Goal: Task Accomplishment & Management: Complete application form

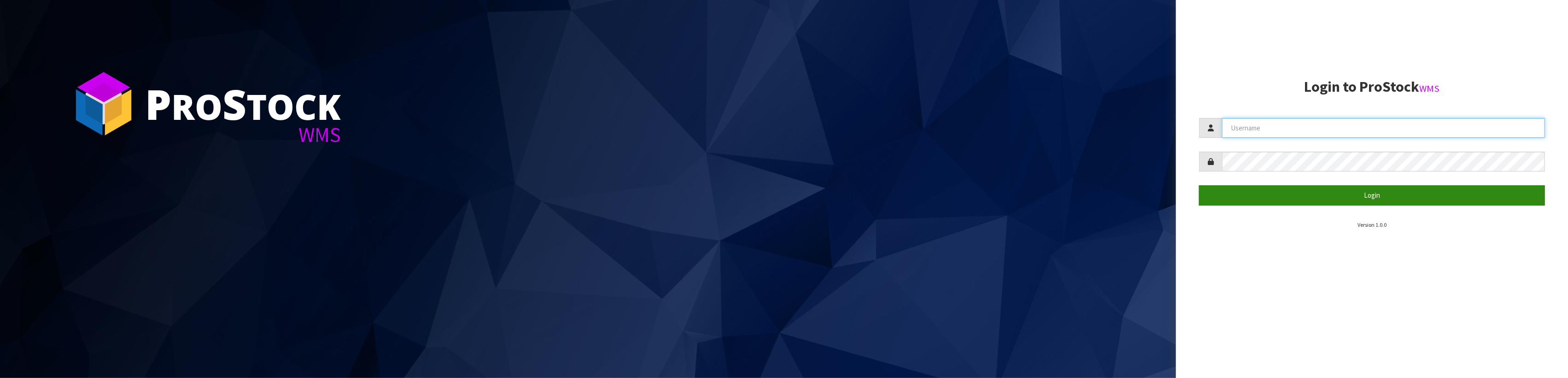
type input "SHEPHERD"
click at [1376, 195] on button "Login" at bounding box center [1372, 195] width 346 height 20
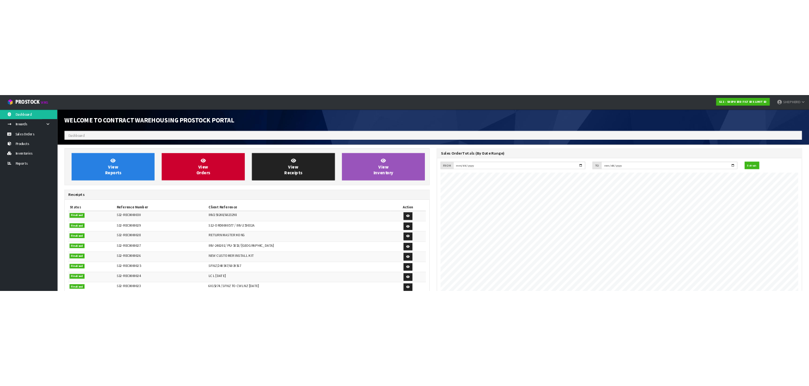
scroll to position [423, 748]
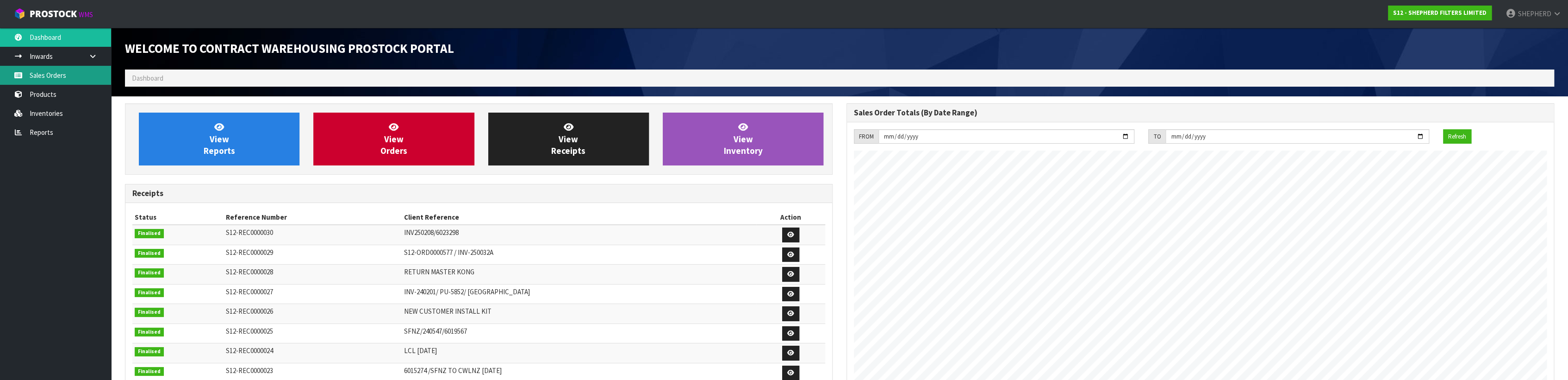
click at [41, 80] on link "Sales Orders" at bounding box center [55, 75] width 111 height 19
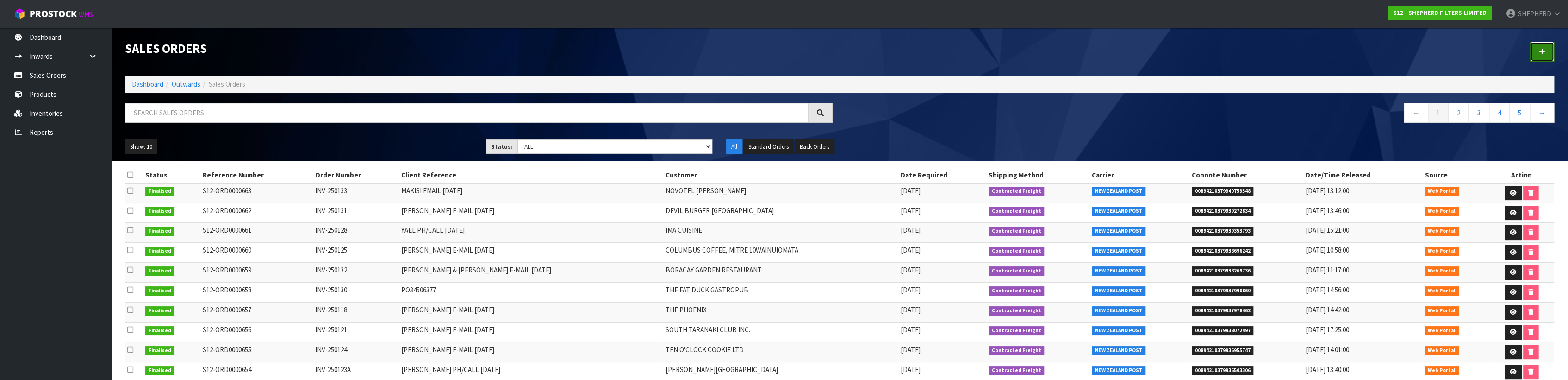
click at [1543, 52] on icon at bounding box center [1541, 51] width 7 height 7
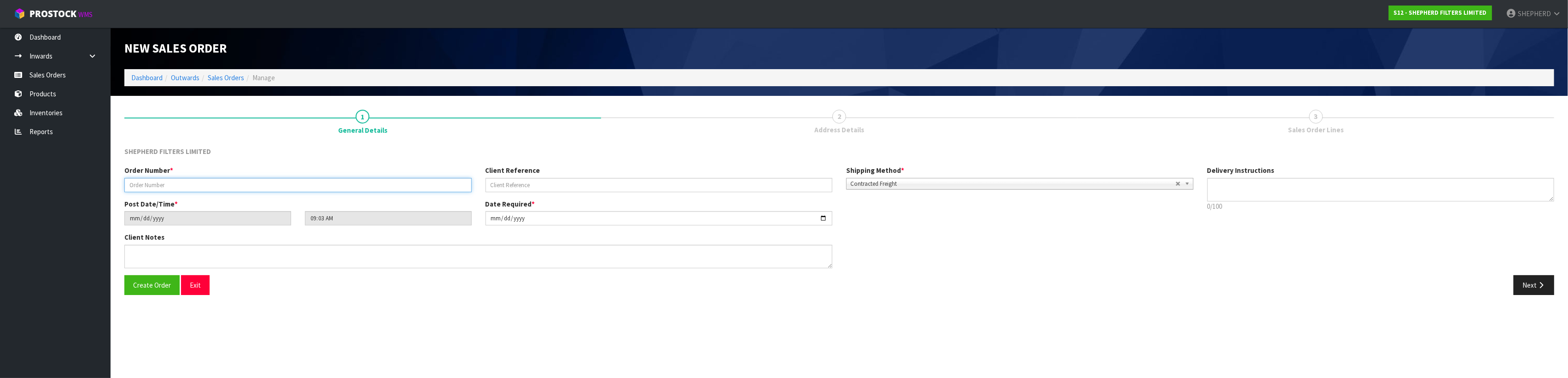
drag, startPoint x: 151, startPoint y: 185, endPoint x: 154, endPoint y: 178, distance: 7.6
click at [151, 185] on input "text" at bounding box center [298, 184] width 347 height 14
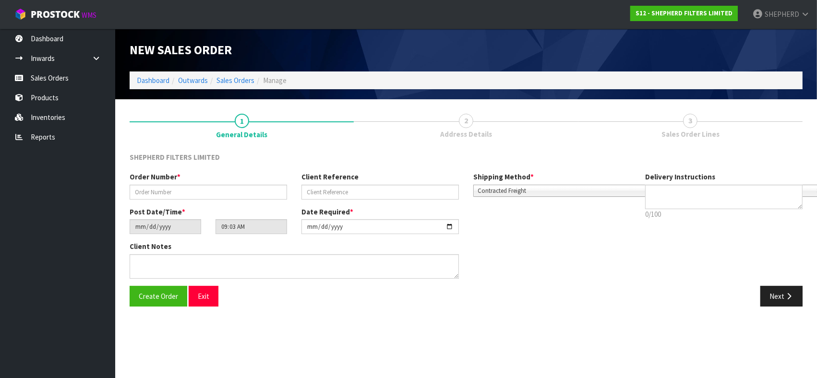
click at [631, 270] on div "Client Notes" at bounding box center [380, 263] width 516 height 44
click at [159, 194] on input "text" at bounding box center [208, 192] width 157 height 15
paste input "INV-250127"
type input "INV-250127"
click at [381, 190] on input "text" at bounding box center [380, 192] width 157 height 15
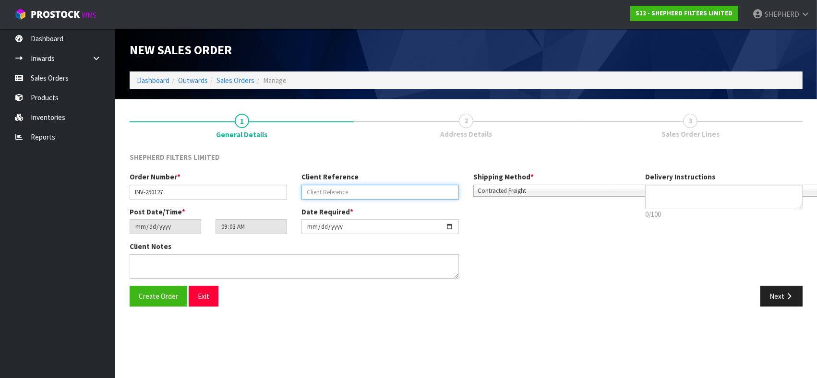
paste input "[PERSON_NAME] E-MAIL [DATE]"
type input "[PERSON_NAME] E-MAIL [DATE]"
click at [520, 258] on div "Client Notes" at bounding box center [380, 263] width 516 height 44
click at [369, 336] on section "New Sales Order Dashboard Outwards Sales Orders Manage New Sales Order Dashboar…" at bounding box center [408, 189] width 817 height 378
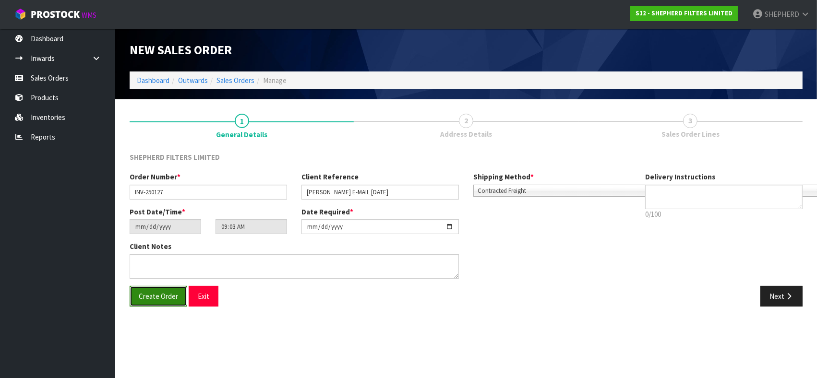
click at [150, 294] on span "Create Order" at bounding box center [158, 296] width 39 height 9
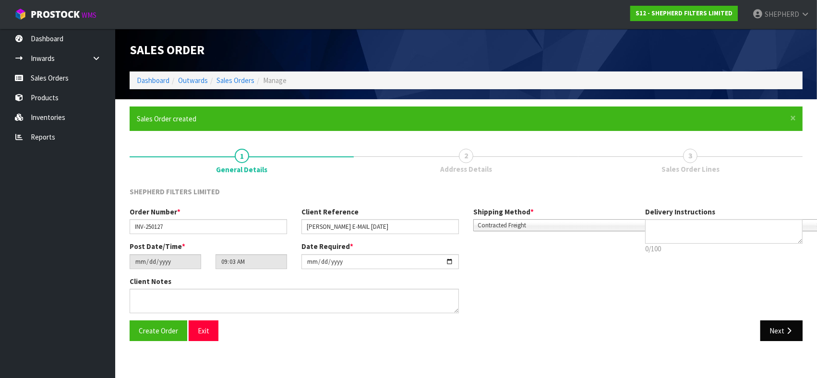
type input "11:03:00.000"
click at [779, 327] on button "Next" at bounding box center [781, 331] width 42 height 21
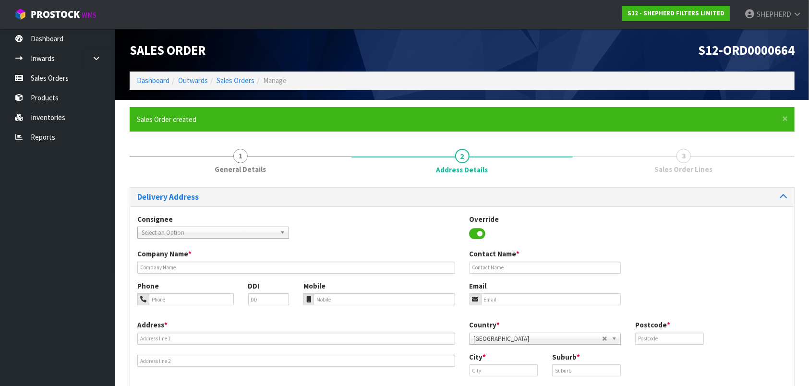
click at [285, 233] on b at bounding box center [284, 232] width 9 height 11
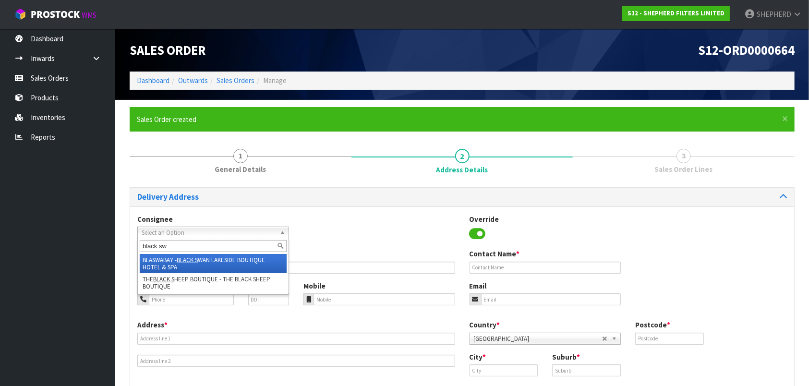
type input "black swa"
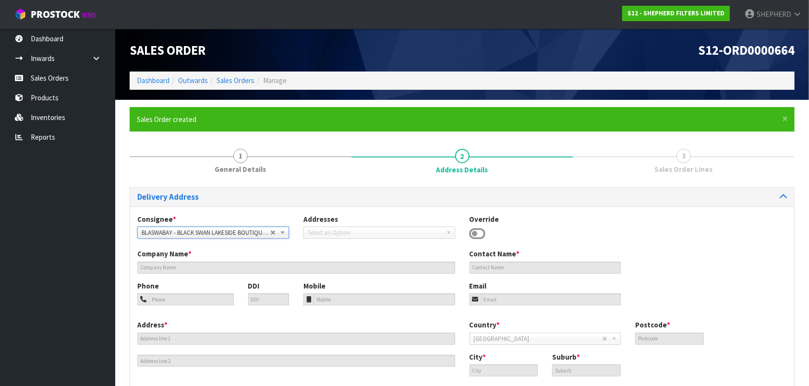
type input "BLACK SWAN LAKESIDE BOUTIQUE HOTEL & SPA"
type input "MATT"
type input "07 346 3602"
type input "[EMAIL_ADDRESS][DOMAIN_NAME]"
type input "[STREET_ADDRESS]"
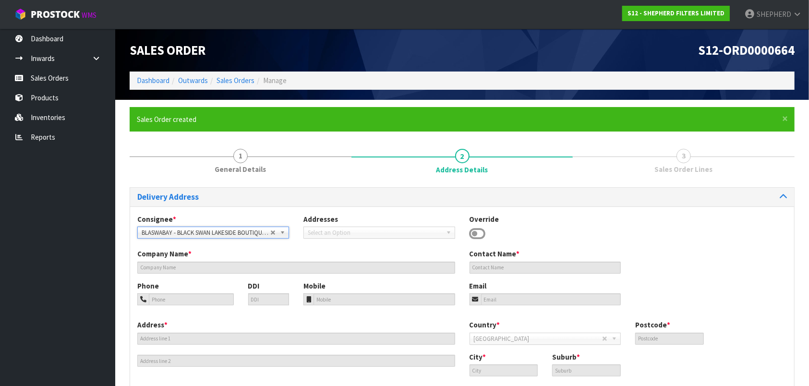
type input "3010"
type input "Bay of Plenty"
type input "KAWAHA POINT, [GEOGRAPHIC_DATA]"
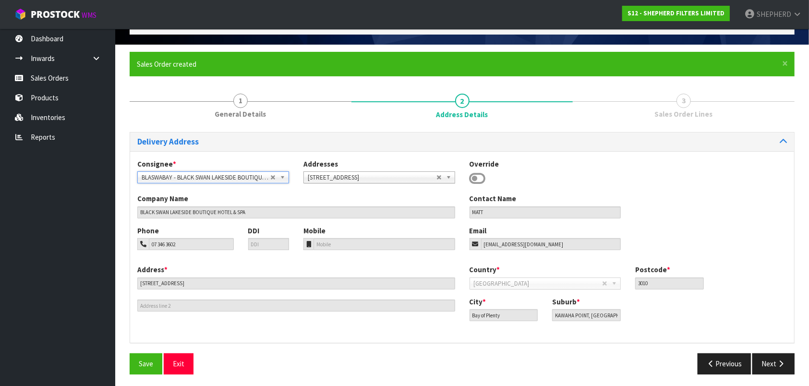
scroll to position [57, 0]
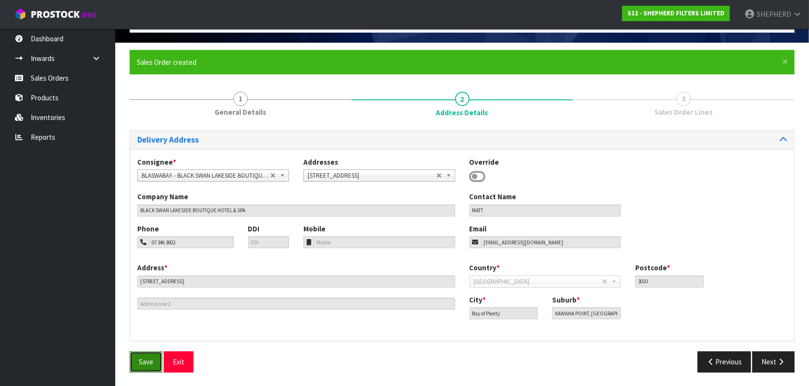
click at [150, 358] on span "Save" at bounding box center [146, 361] width 14 height 9
click at [776, 365] on button "Next" at bounding box center [773, 361] width 42 height 21
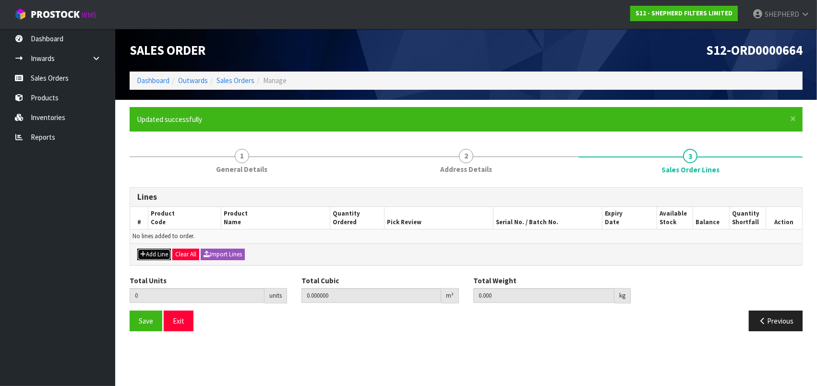
click at [146, 251] on button "Add Line" at bounding box center [154, 255] width 34 height 12
type input "0"
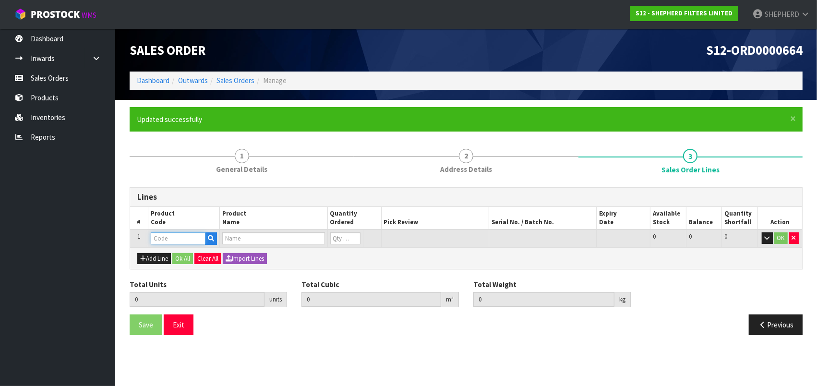
click at [180, 241] on input "text" at bounding box center [178, 238] width 55 height 12
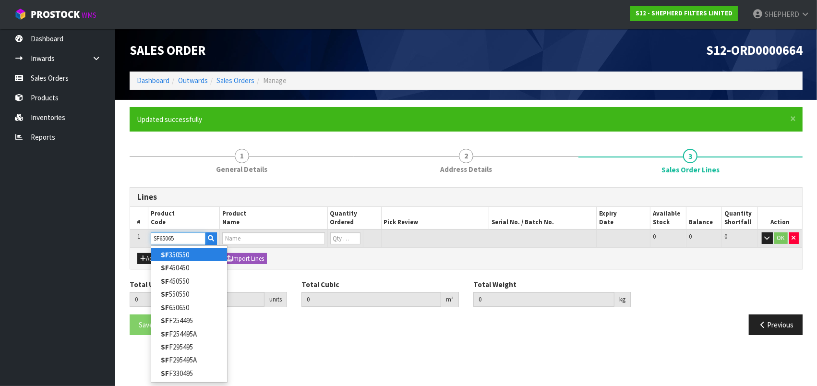
type input "SF650650"
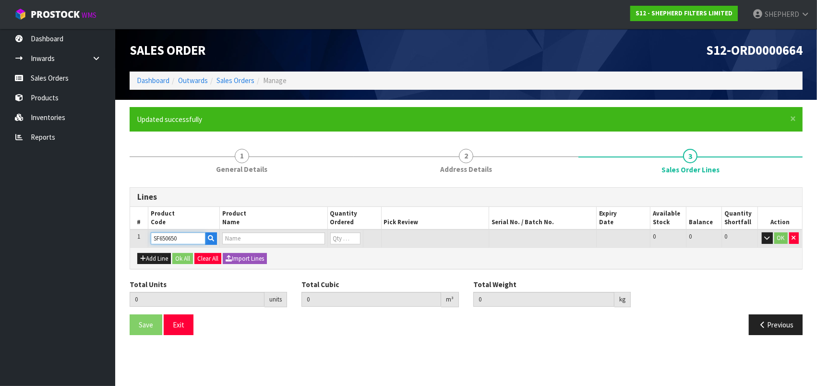
type input "0.000000"
type input "0.000"
type input "SHEPHERD FILTERS 650 X 650 - CODE SF650650"
type input "0"
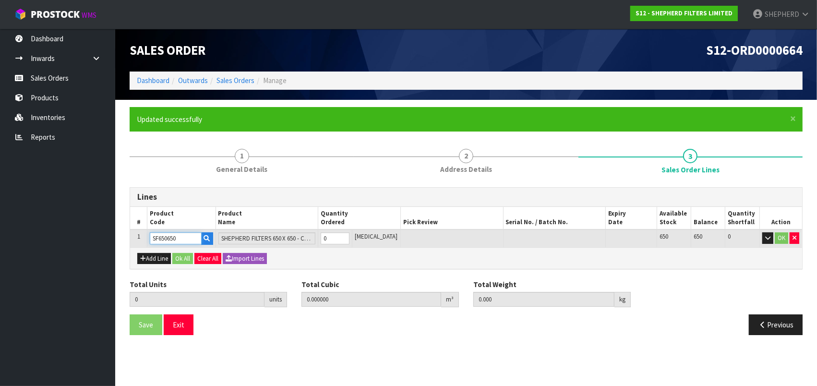
type input "SF650650"
type input "5"
type input "0.00416"
type input "0.35"
type input "5"
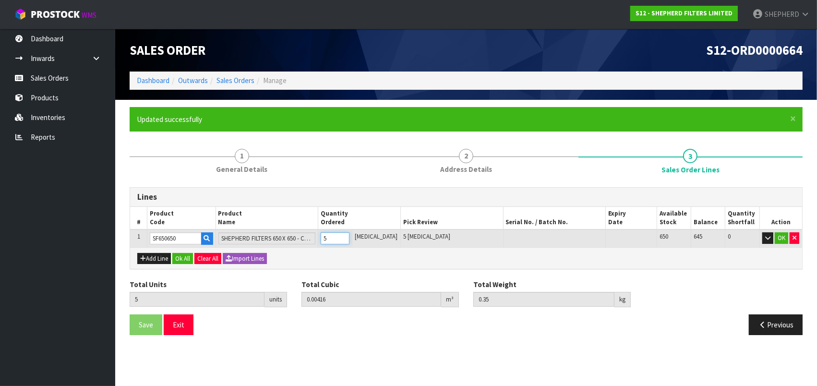
type input "50"
type input "0.06834"
type input "3.5"
type input "50"
click at [147, 258] on button "Add Line" at bounding box center [154, 259] width 34 height 12
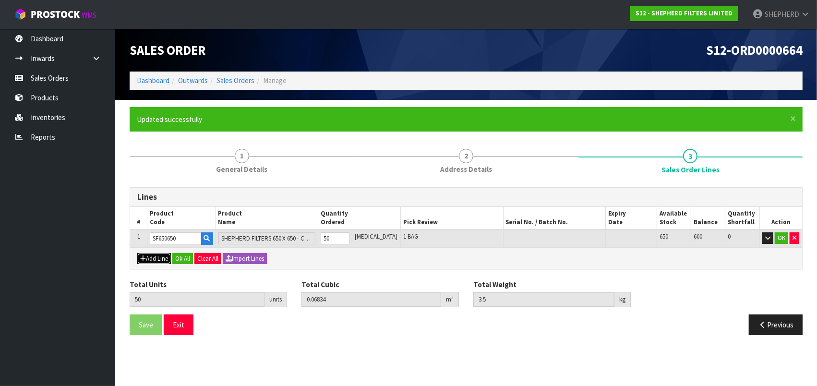
type input "0"
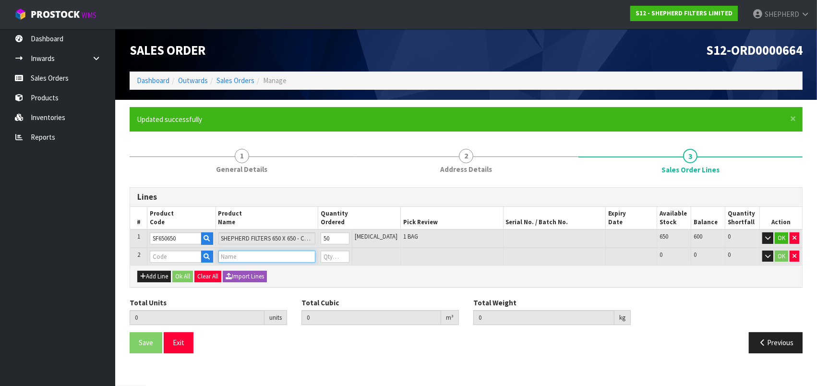
click at [240, 260] on input "text" at bounding box center [266, 257] width 97 height 12
click at [172, 255] on input "text" at bounding box center [175, 257] width 51 height 12
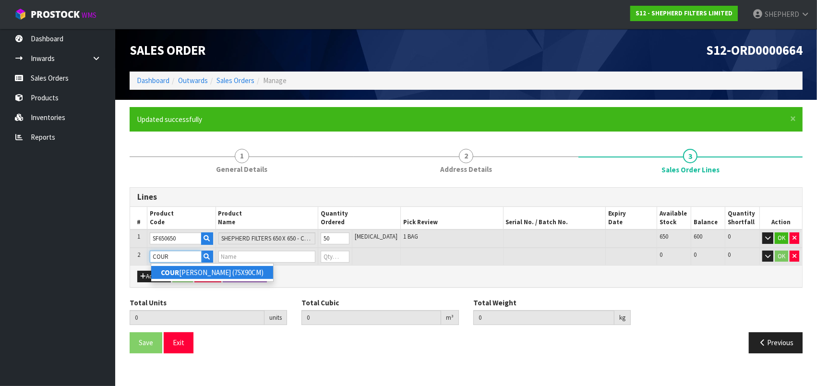
type input "COURIER SATCHELS (75X90CM)"
type input "50"
type input "0.06834"
type input "3.5"
type input "SINGLE-PACK SATCHELS"
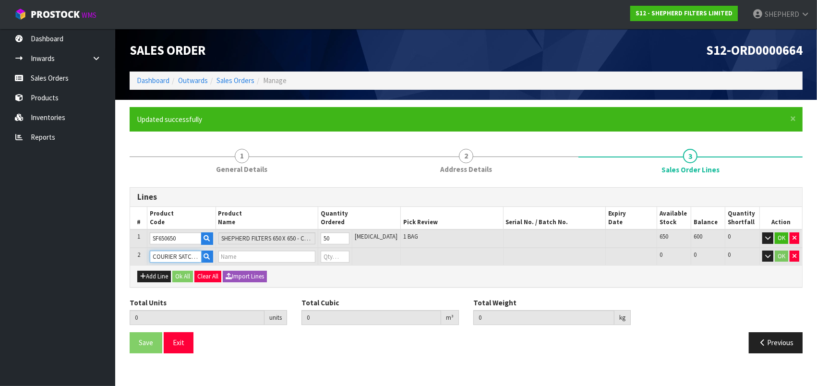
type input "0"
type input "COURIER SATCHELS (75X90CM)"
type input "51"
type input "0.068407"
type input "3.51"
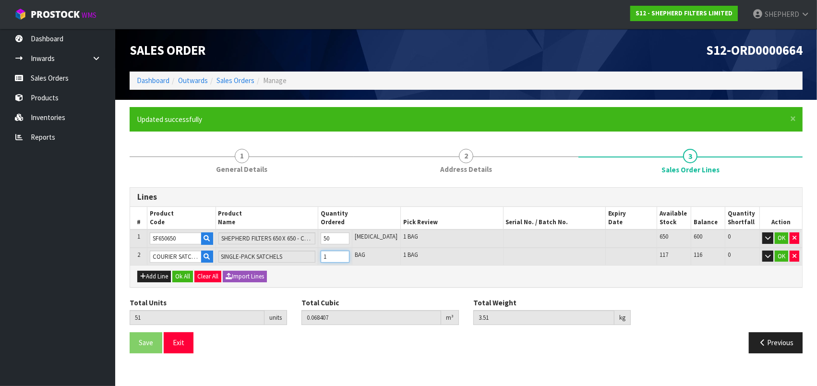
type input "1"
click at [181, 274] on button "Ok All" at bounding box center [182, 277] width 21 height 12
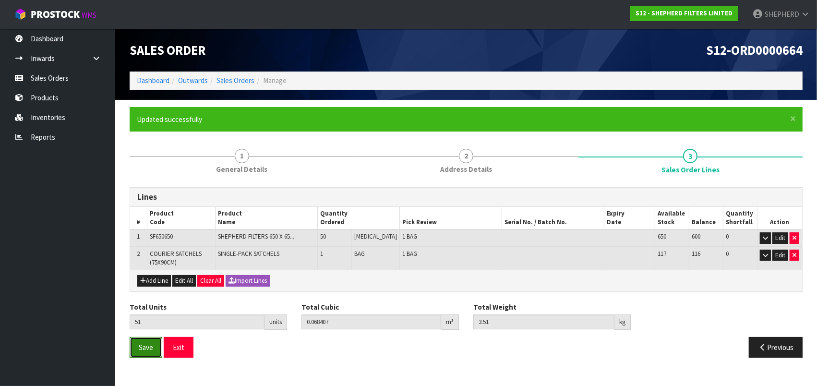
click at [142, 348] on span "Save" at bounding box center [146, 347] width 14 height 9
click at [174, 344] on button "Exit" at bounding box center [179, 347] width 30 height 21
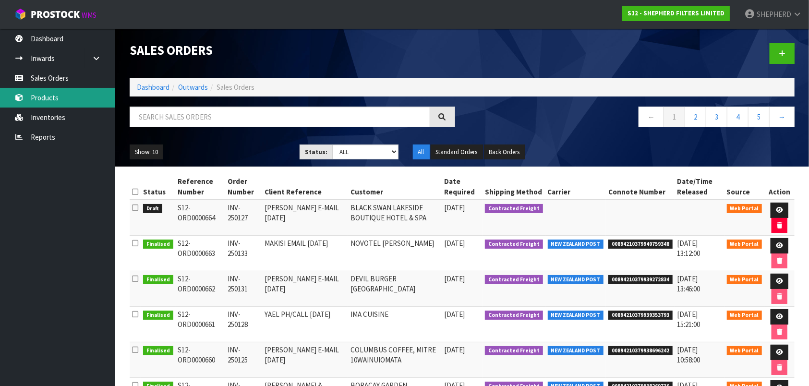
click at [46, 99] on link "Products" at bounding box center [57, 98] width 115 height 20
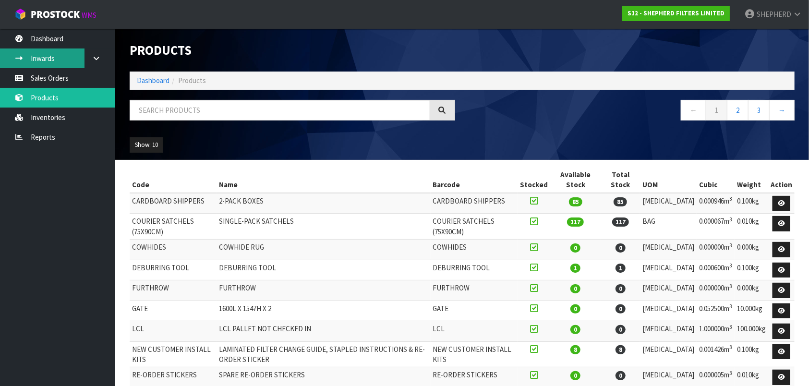
click at [45, 58] on link "Inwards" at bounding box center [57, 58] width 115 height 20
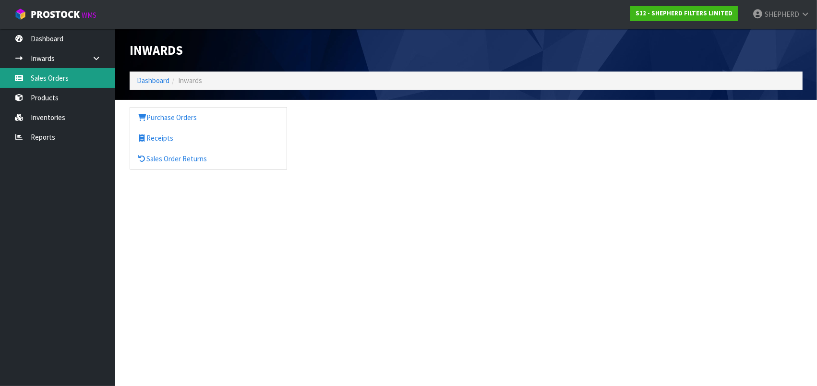
click at [49, 80] on link "Sales Orders" at bounding box center [57, 78] width 115 height 20
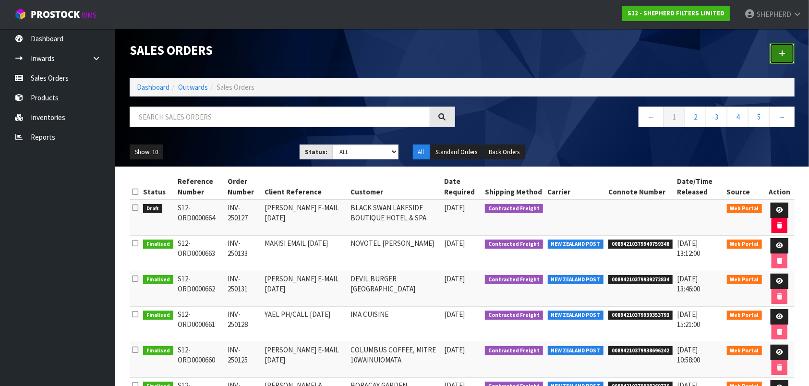
click at [782, 54] on icon at bounding box center [782, 53] width 7 height 7
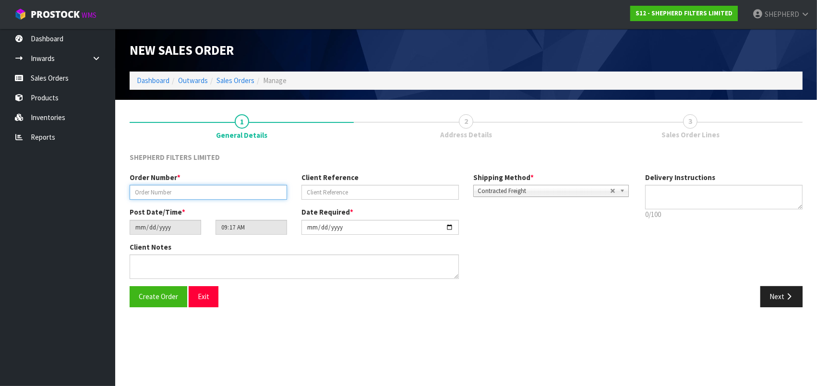
click at [194, 189] on input "text" at bounding box center [208, 192] width 157 height 15
paste input "INV-250134"
type input "INV-250134"
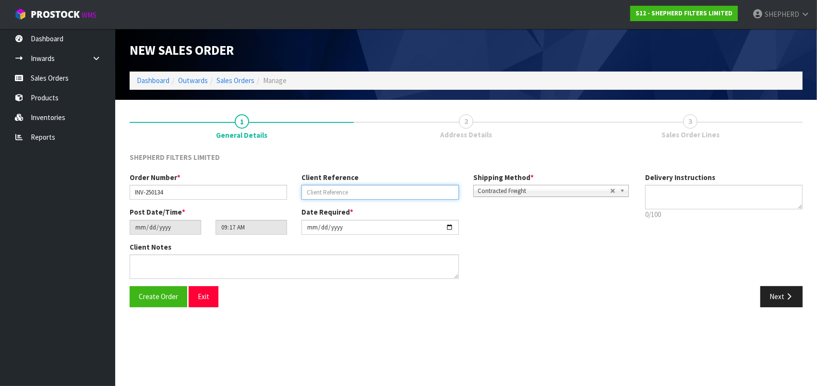
click at [315, 190] on input "text" at bounding box center [380, 192] width 157 height 15
paste input "[PERSON_NAME] EMAIL [DATE]"
type input "[PERSON_NAME] EMAIL [DATE]"
click at [594, 298] on div "Next" at bounding box center [638, 296] width 344 height 21
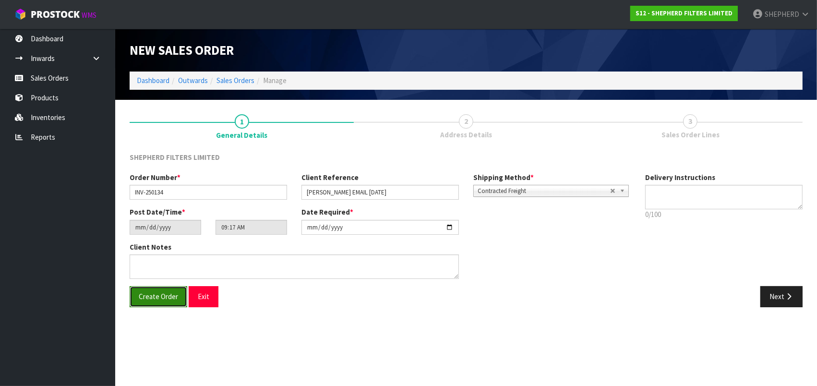
click at [165, 299] on span "Create Order" at bounding box center [158, 296] width 39 height 9
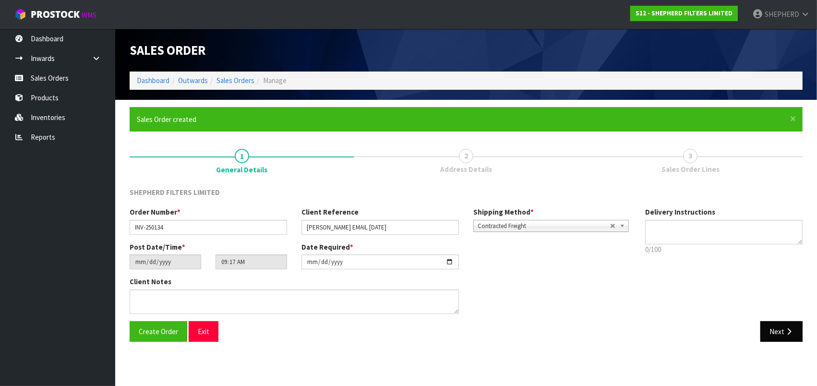
type input "11:17:00.000"
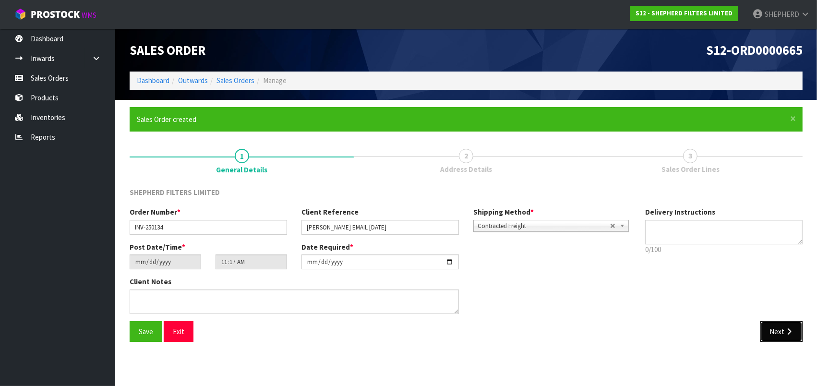
click at [772, 327] on button "Next" at bounding box center [781, 331] width 42 height 21
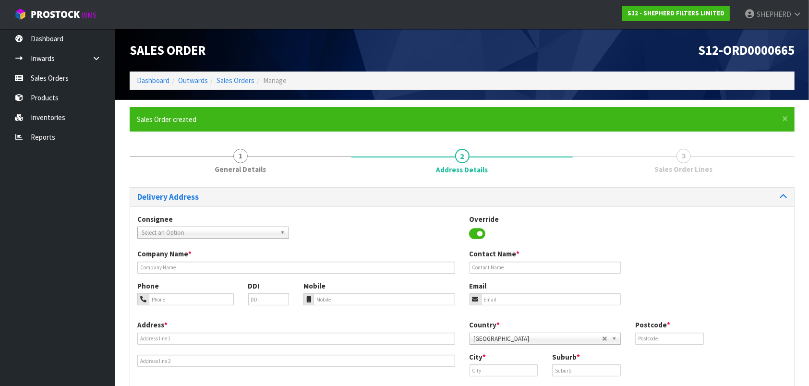
click at [282, 229] on b at bounding box center [284, 232] width 9 height 11
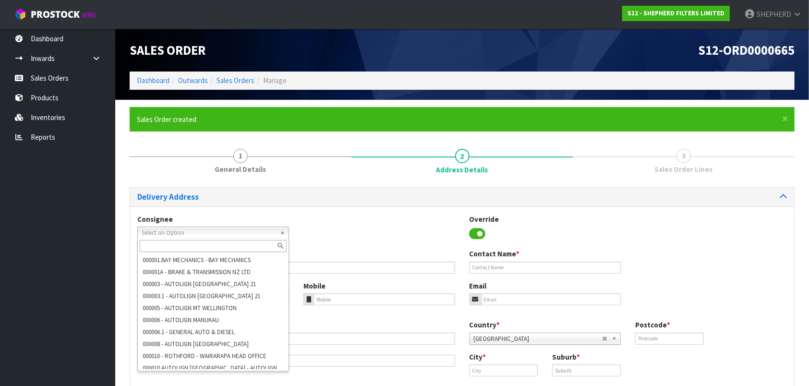
click at [206, 245] on input "text" at bounding box center [213, 246] width 147 height 12
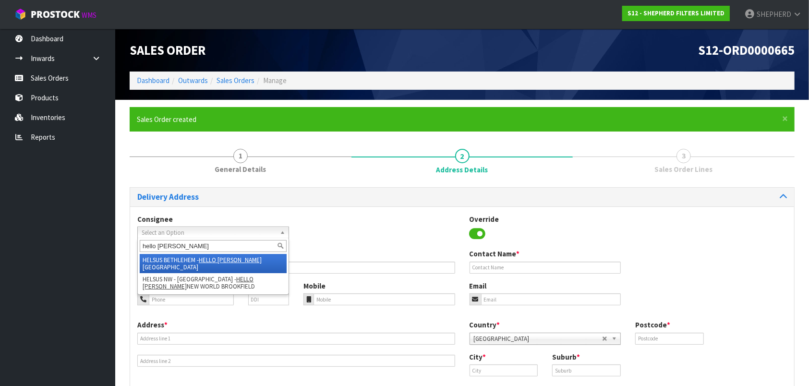
type input "hello [PERSON_NAME]"
click at [197, 258] on li "HELSUS BETHLEHEM - HELLO SUSHI BETHLEHEM" at bounding box center [213, 263] width 147 height 19
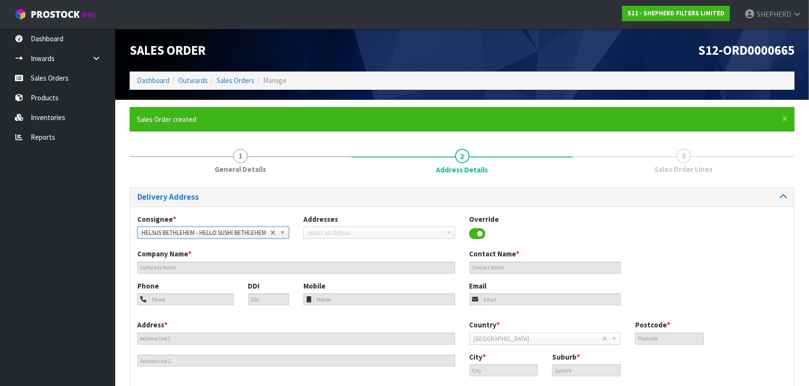
type input "HELLO SUSHI BETHLEHEM"
type input "[PERSON_NAME]"
type input "42327308"
type input "[EMAIL_ADDRESS][DOMAIN_NAME]"
type input "SHOP E6 / [STREET_ADDRESS]"
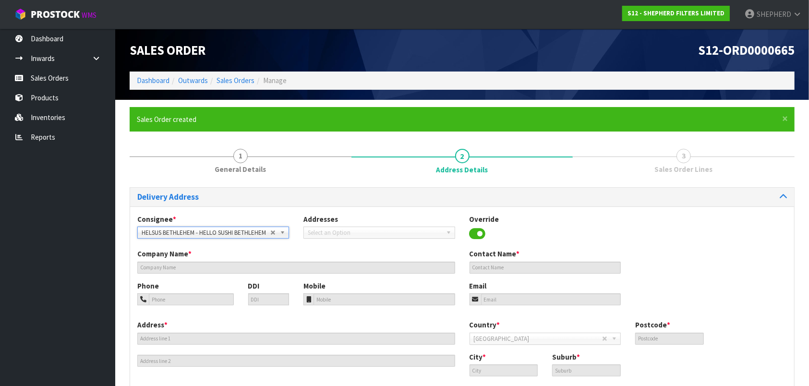
type input "3110"
type input "[GEOGRAPHIC_DATA]"
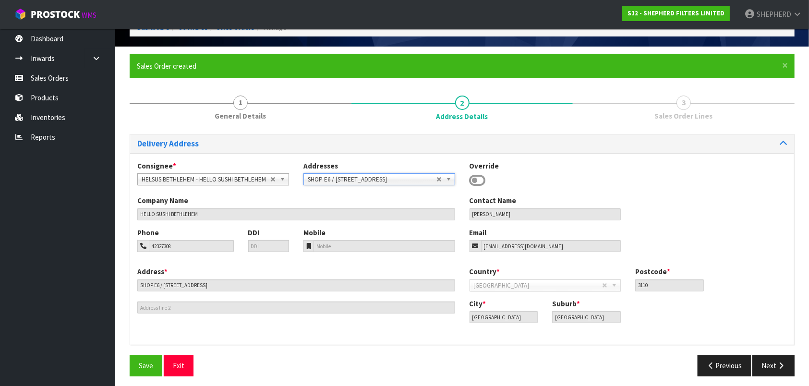
scroll to position [57, 0]
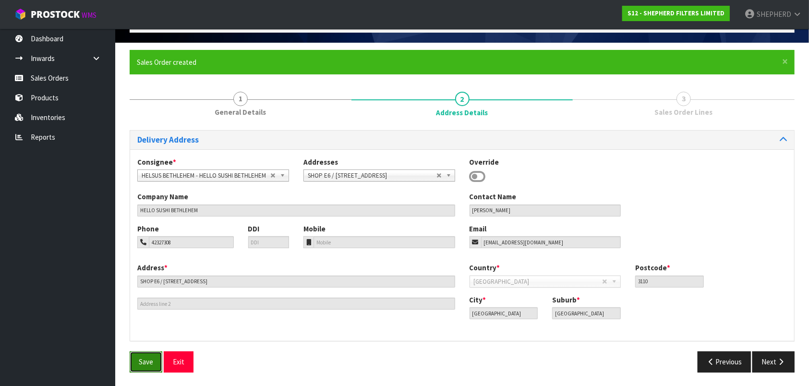
click at [140, 360] on span "Save" at bounding box center [146, 361] width 14 height 9
click at [766, 359] on button "Next" at bounding box center [773, 361] width 42 height 21
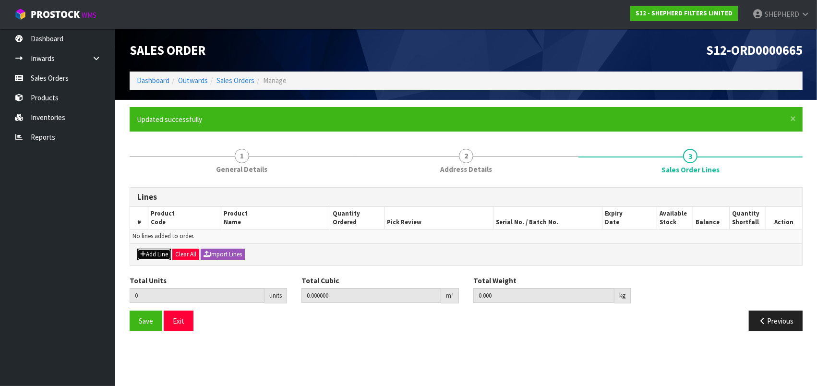
click at [146, 254] on button "Add Line" at bounding box center [154, 255] width 34 height 12
type input "0"
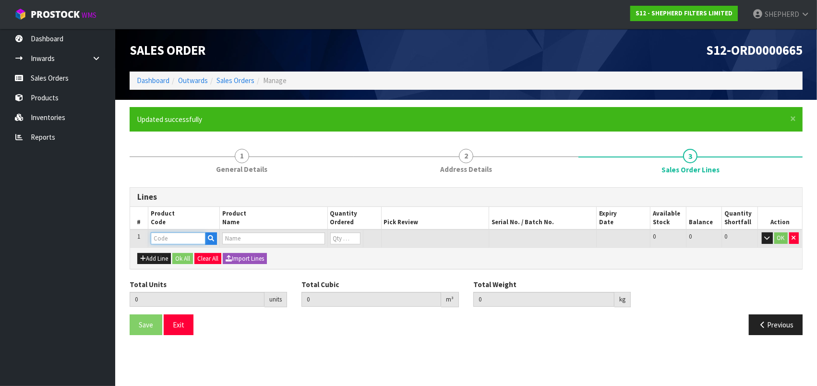
click at [161, 237] on input "text" at bounding box center [178, 238] width 55 height 12
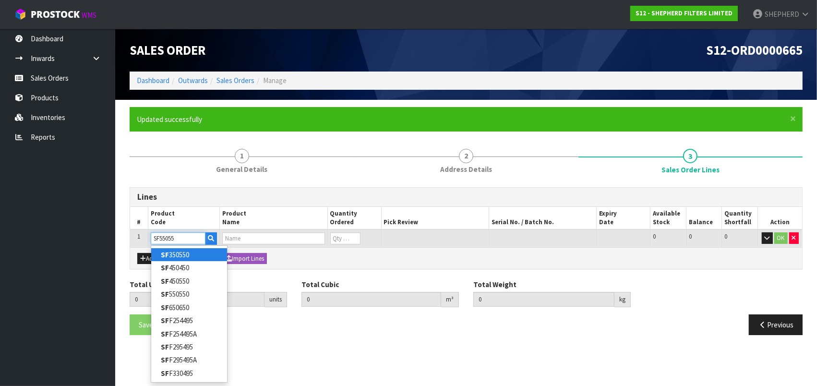
type input "SF550550"
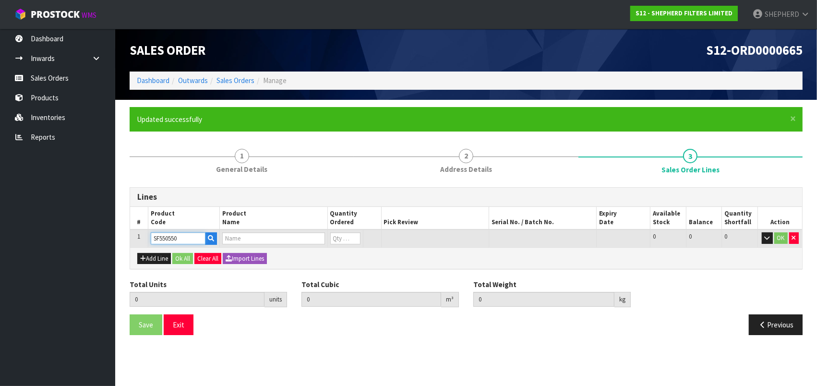
type input "0.000000"
type input "0.000"
type input "SHEPHERD FILTERS 550 X 550 - CODE SF550550"
type input "0"
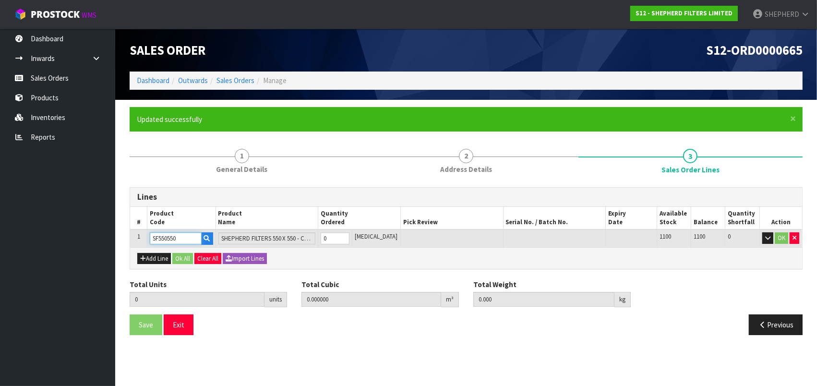
type input "SF550550"
type input "5"
type input "0.002915"
type input "0.3"
type input "5"
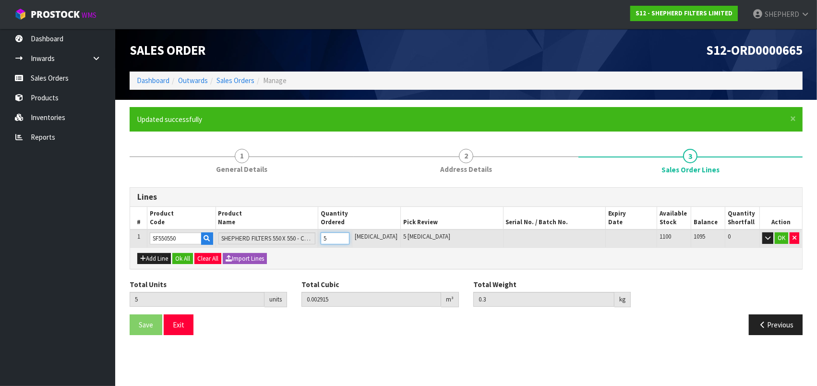
type input "50"
type input "0.04959"
type input "3"
type input "50"
click at [157, 256] on button "Add Line" at bounding box center [154, 259] width 34 height 12
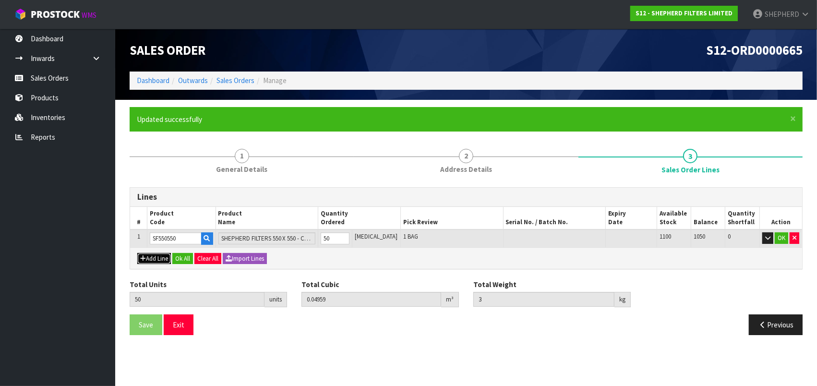
type input "0"
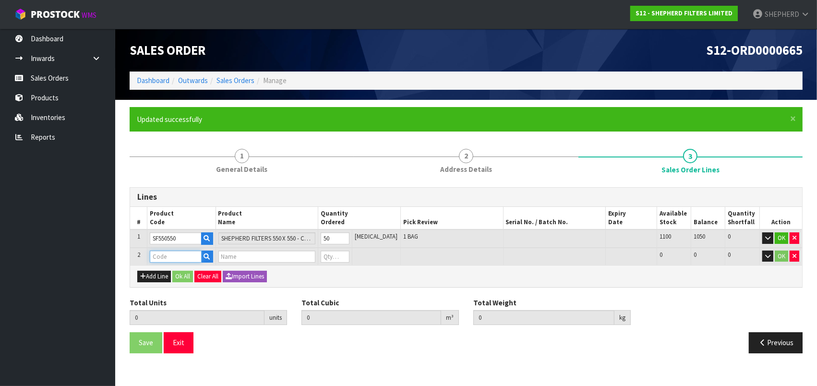
click at [160, 257] on input "text" at bounding box center [175, 257] width 51 height 12
type input "COURIER SATCHELS (75X90CM)"
type input "50"
type input "0.04959"
type input "3"
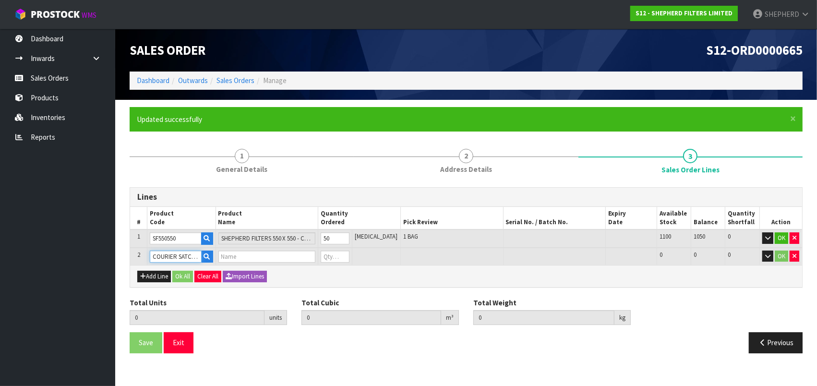
type input "SINGLE-PACK SATCHELS"
type input "0"
type input "COURIER SATCHELS (75X90CM)"
type input "51"
type input "0.049657"
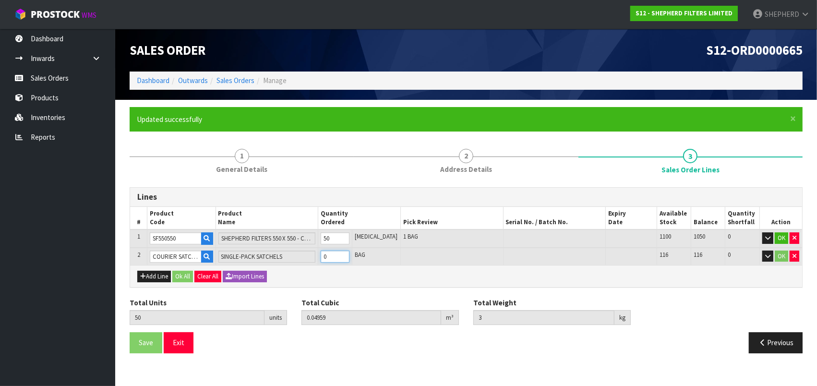
type input "3.01"
type input "1"
click at [188, 276] on button "Ok All" at bounding box center [182, 277] width 21 height 12
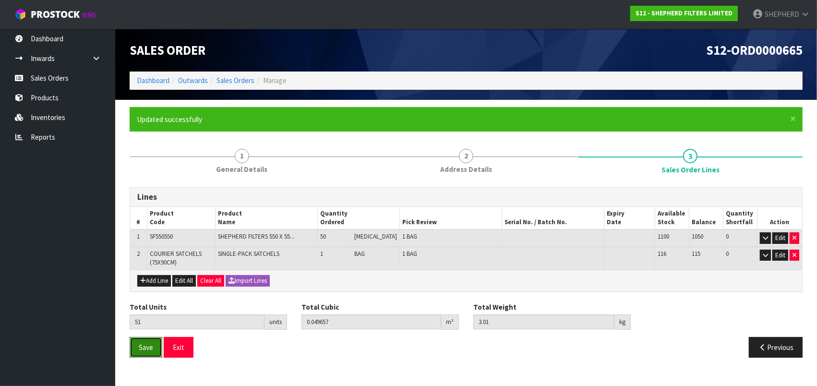
click at [148, 346] on span "Save" at bounding box center [146, 347] width 14 height 9
click at [181, 347] on button "Exit" at bounding box center [179, 347] width 30 height 21
